Goal: Complete application form

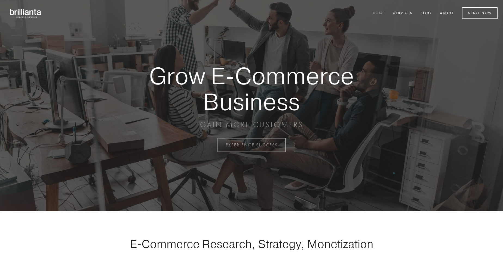
scroll to position [1426, 0]
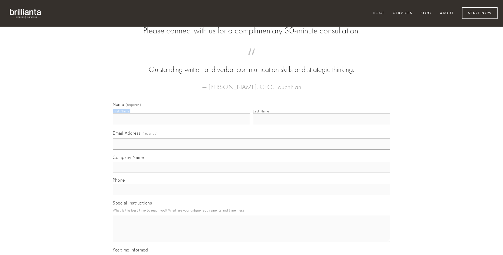
type input "[PERSON_NAME]"
click at [321, 125] on input "Last Name" at bounding box center [321, 119] width 137 height 11
type input "[PERSON_NAME]"
click at [251, 150] on input "Email Address (required)" at bounding box center [251, 143] width 277 height 11
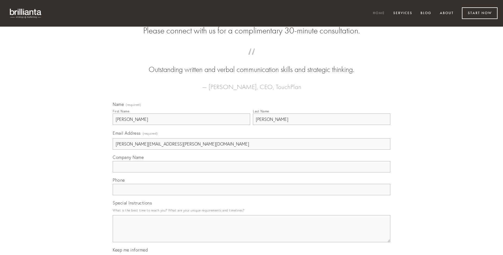
type input "[PERSON_NAME][EMAIL_ADDRESS][PERSON_NAME][DOMAIN_NAME]"
click at [251, 173] on input "Company Name" at bounding box center [251, 166] width 277 height 11
type input "vulgivagus"
click at [251, 196] on input "text" at bounding box center [251, 189] width 277 height 11
click at [251, 234] on textarea "Special Instructions" at bounding box center [251, 228] width 277 height 27
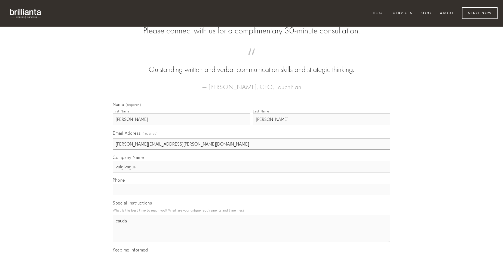
type textarea "cauda"
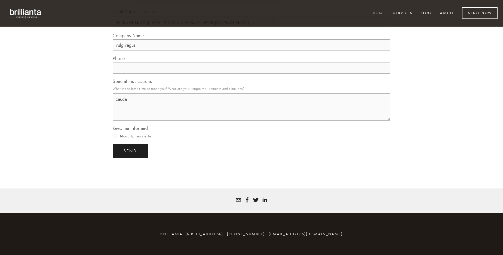
click at [131, 151] on span "send" at bounding box center [129, 151] width 13 height 5
